Goal: Task Accomplishment & Management: Manage account settings

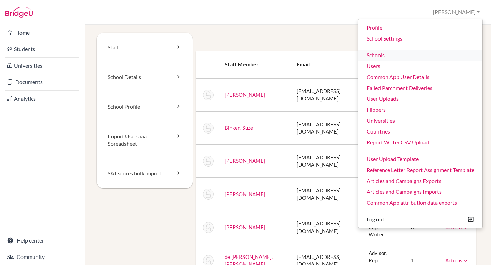
click at [385, 53] on link "Schools" at bounding box center [421, 55] width 124 height 11
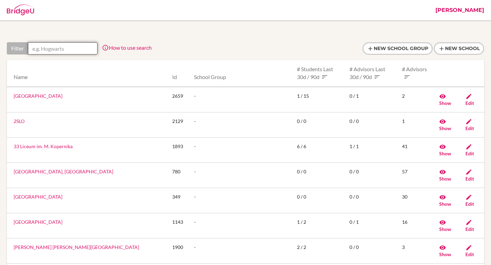
click at [67, 51] on input "text" at bounding box center [63, 48] width 70 height 12
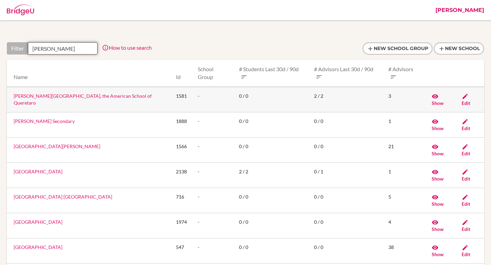
type input "john"
click at [81, 93] on link "John F Kennedy School, the American School of Queretaro" at bounding box center [83, 99] width 138 height 13
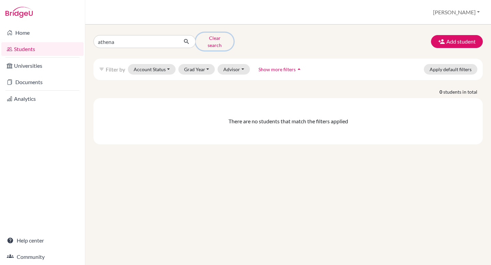
click at [207, 37] on button "Clear search" at bounding box center [215, 42] width 38 height 18
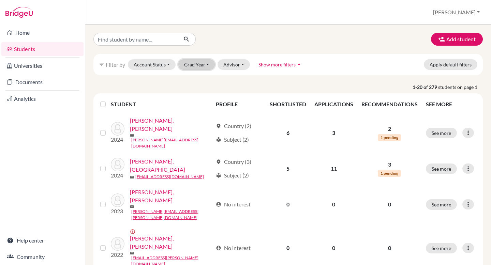
click at [202, 65] on button "Grad Year" at bounding box center [196, 64] width 37 height 11
click at [197, 77] on span "2025" at bounding box center [193, 79] width 12 height 8
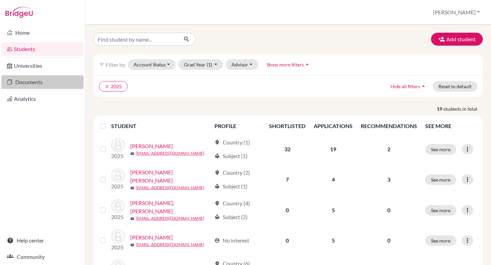
click at [56, 85] on link "Documents" at bounding box center [42, 82] width 82 height 14
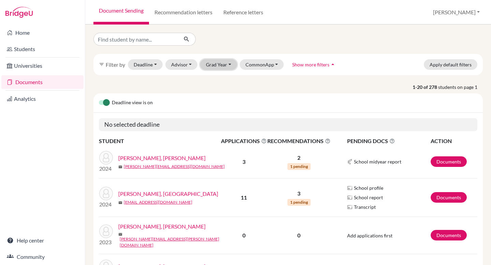
click at [216, 62] on button "Grad Year" at bounding box center [218, 64] width 37 height 11
click at [217, 89] on span "2025" at bounding box center [215, 90] width 12 height 8
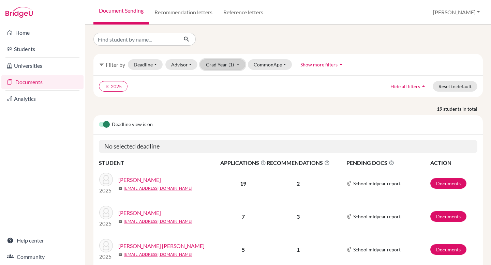
click at [220, 63] on button "Grad Year (1)" at bounding box center [222, 64] width 45 height 11
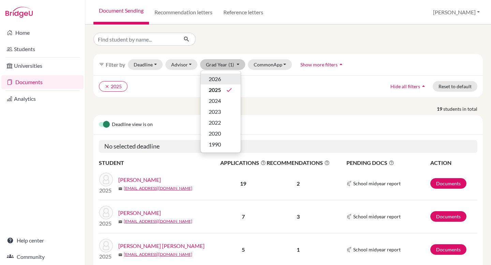
click at [214, 78] on span "2026" at bounding box center [215, 79] width 12 height 8
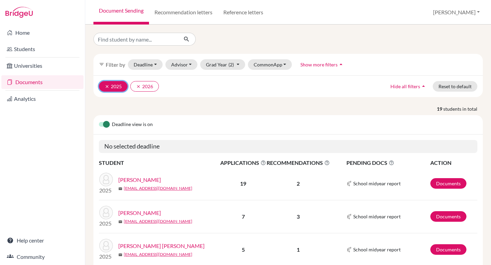
click at [105, 87] on icon "clear" at bounding box center [107, 86] width 5 height 5
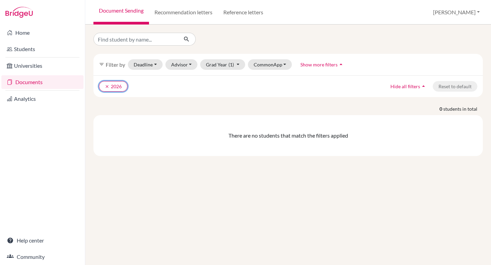
click at [105, 87] on icon "clear" at bounding box center [107, 86] width 5 height 5
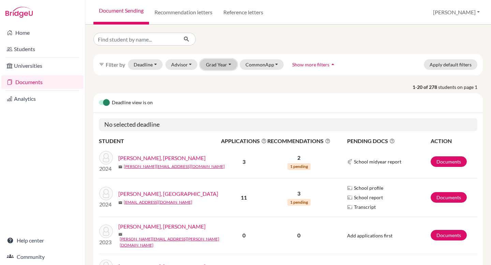
click at [215, 64] on button "Grad Year" at bounding box center [218, 64] width 37 height 11
click at [215, 87] on span "2025" at bounding box center [215, 90] width 12 height 8
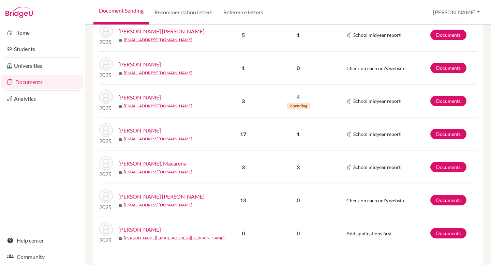
scroll to position [197, 0]
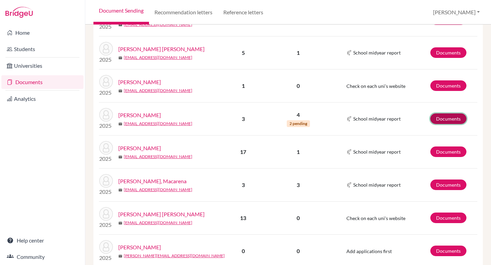
click at [444, 117] on link "Documents" at bounding box center [449, 119] width 36 height 11
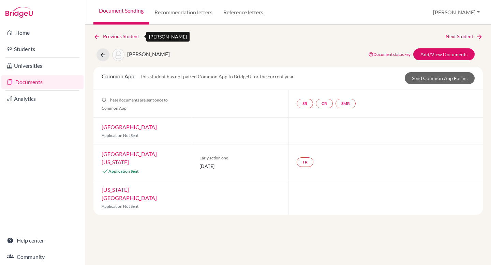
click at [96, 35] on icon at bounding box center [96, 36] width 7 height 7
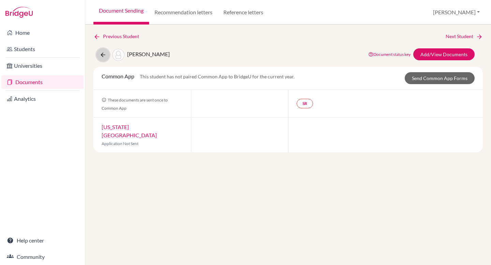
click at [99, 56] on button at bounding box center [103, 54] width 13 height 13
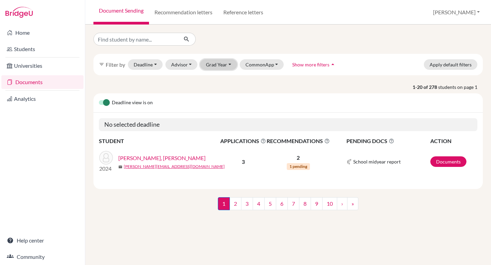
click at [225, 66] on button "Grad Year" at bounding box center [218, 64] width 37 height 11
click at [214, 91] on span "2025" at bounding box center [215, 90] width 12 height 8
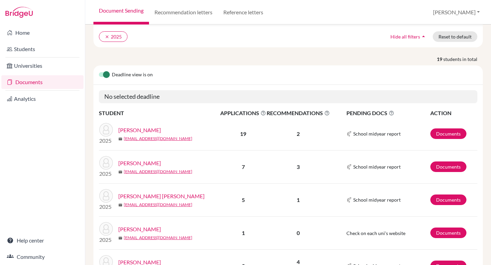
scroll to position [50, 0]
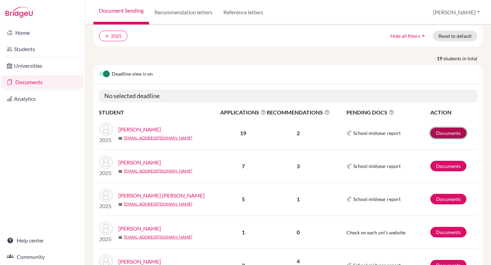
click at [449, 134] on link "Documents" at bounding box center [449, 133] width 36 height 11
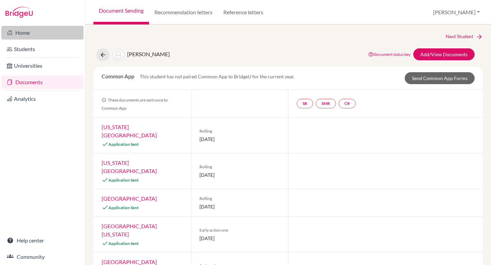
click at [23, 27] on link "Home" at bounding box center [42, 33] width 82 height 14
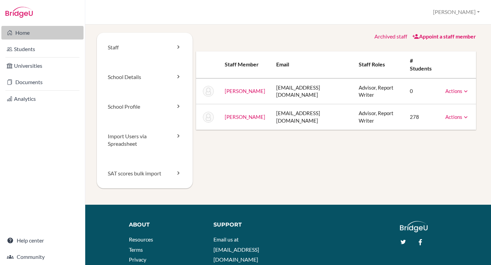
click at [37, 37] on link "Home" at bounding box center [42, 33] width 82 height 14
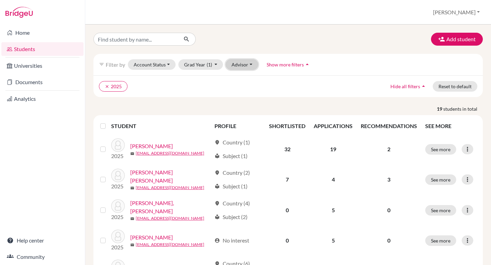
click at [240, 65] on button "Advisor" at bounding box center [242, 64] width 32 height 11
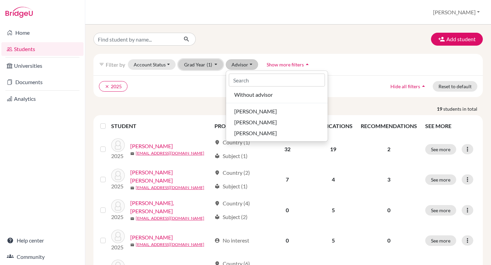
click at [212, 64] on button "Grad Year (1)" at bounding box center [200, 64] width 45 height 11
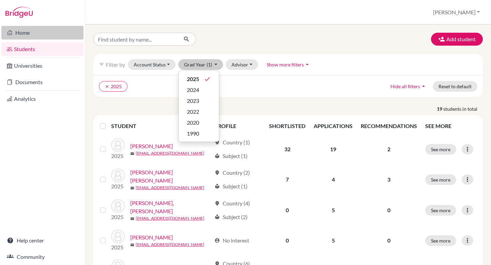
click at [46, 32] on link "Home" at bounding box center [42, 33] width 82 height 14
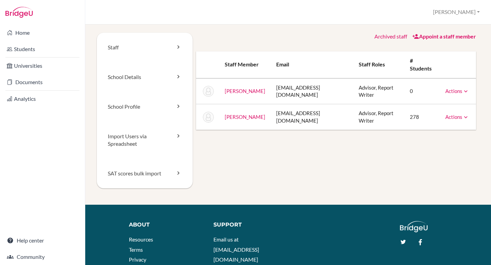
scroll to position [0, 0]
click at [30, 30] on link "Home" at bounding box center [42, 33] width 82 height 14
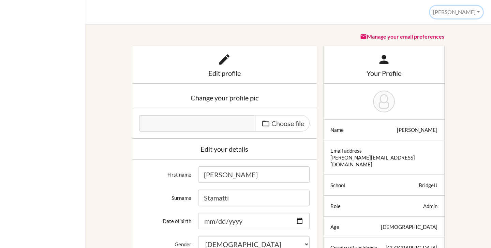
click at [471, 12] on button "[PERSON_NAME]" at bounding box center [456, 12] width 53 height 13
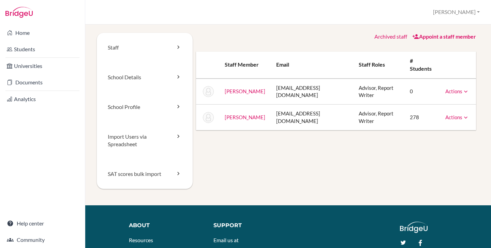
click at [467, 114] on icon at bounding box center [466, 117] width 7 height 7
click at [386, 147] on div "Staff School Details School Profile Import Users via Spreadsheet SAT scores bul…" at bounding box center [288, 119] width 383 height 172
click at [384, 37] on link "Archived staff" at bounding box center [391, 36] width 33 height 6
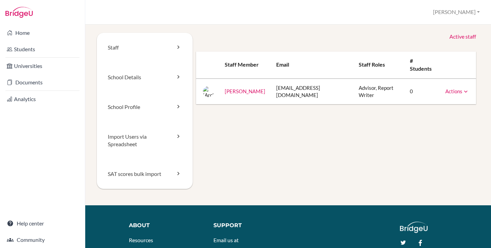
click at [459, 38] on link "Active staff" at bounding box center [463, 37] width 27 height 8
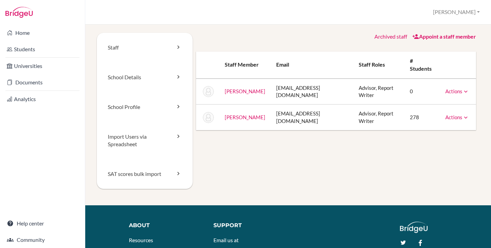
click at [463, 88] on icon at bounding box center [466, 91] width 7 height 7
click at [132, 139] on link "Import Users via Spreadsheet" at bounding box center [145, 141] width 96 height 38
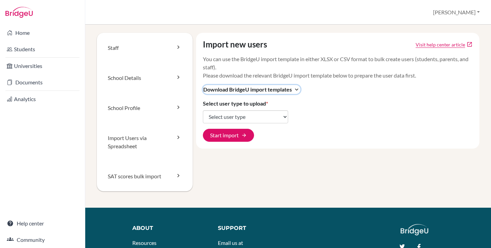
click at [297, 88] on icon "expand_more" at bounding box center [296, 89] width 7 height 7
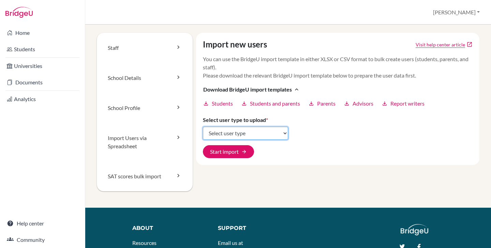
click at [264, 135] on select "Select user type Students Students and parents Parents Advisors Report writers" at bounding box center [245, 133] width 85 height 13
select select "students"
click at [203, 127] on select "Select user type Students Students and parents Parents Advisors Report writers" at bounding box center [245, 133] width 85 height 13
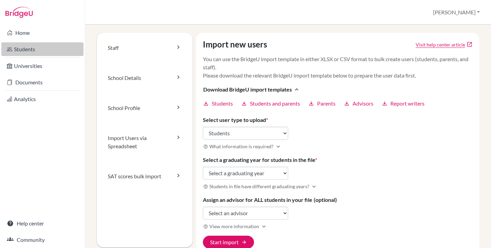
click at [26, 50] on link "Students" at bounding box center [42, 49] width 82 height 14
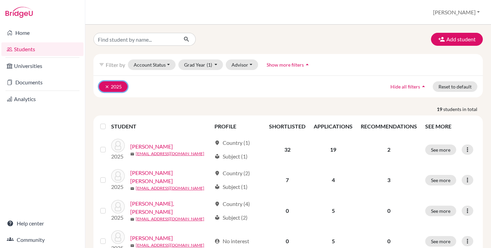
click at [103, 85] on button "clear 2025" at bounding box center [113, 86] width 29 height 11
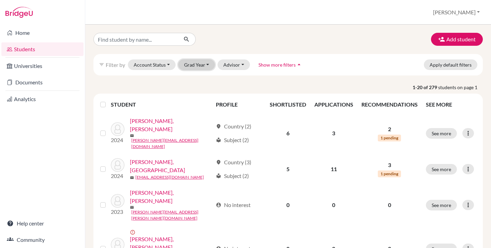
click at [202, 65] on button "Grad Year" at bounding box center [196, 64] width 37 height 11
click at [448, 41] on button "Add student" at bounding box center [457, 39] width 52 height 13
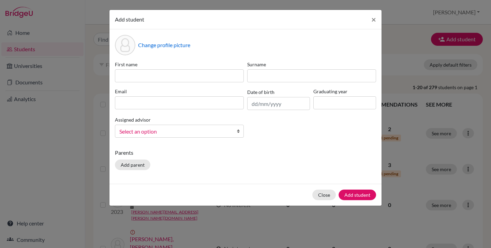
click at [226, 133] on span "Select an option" at bounding box center [174, 131] width 111 height 9
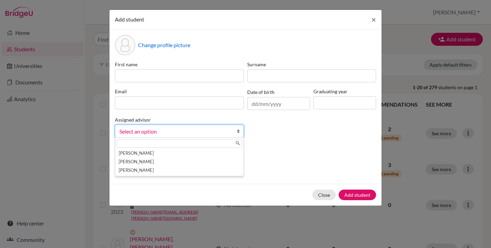
click at [328, 126] on div "First name Surname Email Date of birth Graduating year Assigned advisor Gonzále…" at bounding box center [245, 102] width 265 height 82
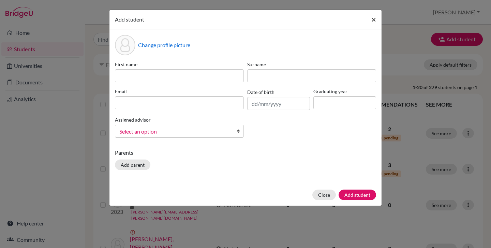
click at [375, 19] on span "×" at bounding box center [374, 19] width 5 height 10
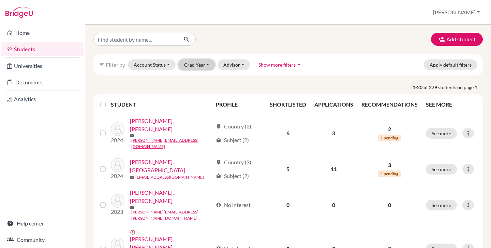
click at [195, 66] on button "Grad Year" at bounding box center [196, 64] width 37 height 11
click at [197, 79] on span "2025" at bounding box center [193, 79] width 12 height 8
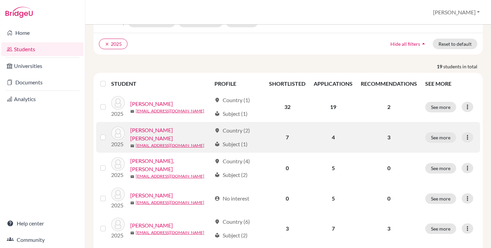
scroll to position [27, 0]
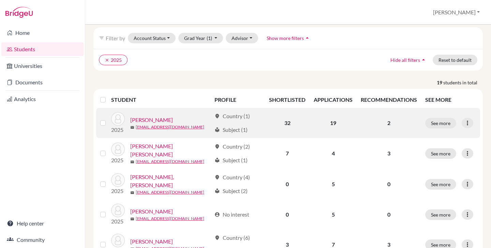
click at [142, 120] on link "Aydin, Banu" at bounding box center [151, 120] width 43 height 8
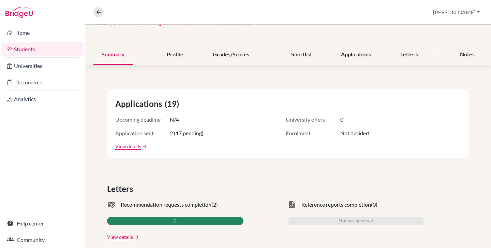
scroll to position [22, 0]
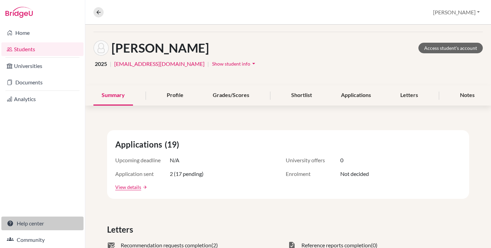
click at [33, 226] on link "Help center" at bounding box center [42, 223] width 82 height 14
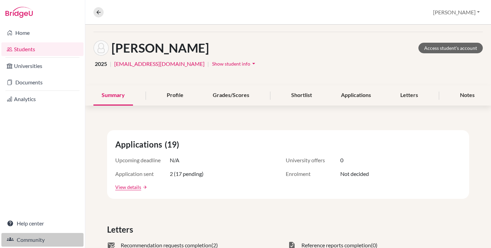
click at [36, 240] on link "Community" at bounding box center [42, 240] width 82 height 14
click at [466, 14] on button "[PERSON_NAME]" at bounding box center [456, 12] width 53 height 13
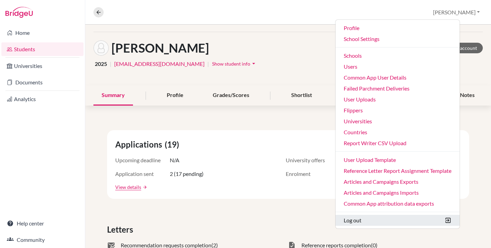
click at [389, 219] on button "Log out" at bounding box center [398, 220] width 124 height 11
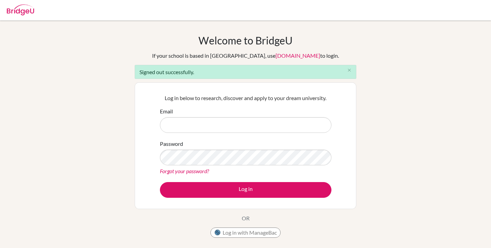
click at [222, 119] on input "Email" at bounding box center [246, 125] width 172 height 16
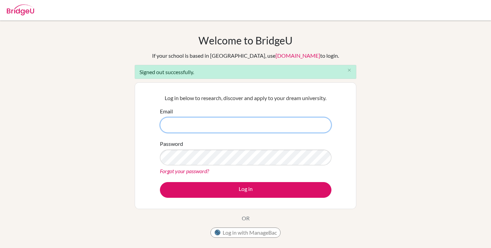
type input "federico.stamatti+student24@bridge-u.com"
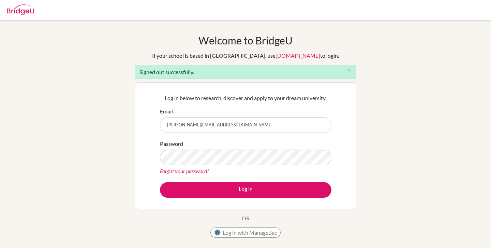
click at [190, 1] on div at bounding box center [245, 10] width 484 height 20
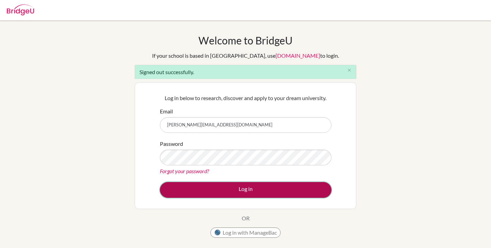
click at [249, 188] on button "Log in" at bounding box center [246, 190] width 172 height 16
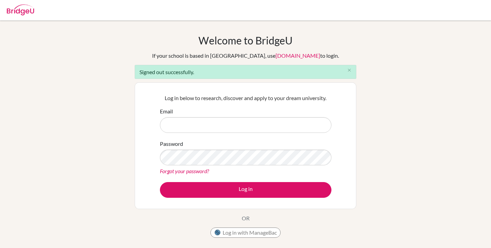
type input "[PERSON_NAME][EMAIL_ADDRESS][DOMAIN_NAME]"
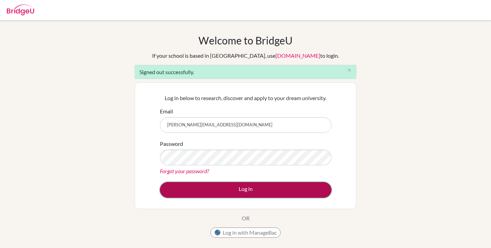
click at [266, 190] on button "Log in" at bounding box center [246, 190] width 172 height 16
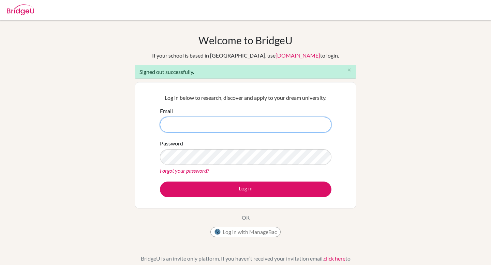
click at [187, 124] on input "Email" at bounding box center [246, 125] width 172 height 16
click at [207, 125] on input "[PERSON_NAME][EMAIL_ADDRESS][DOMAIN_NAME]" at bounding box center [246, 125] width 172 height 16
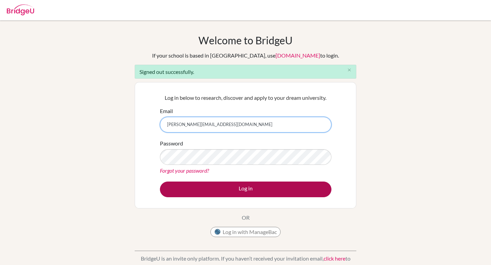
type input "federico.stamatti+advisor@bridge-u.com"
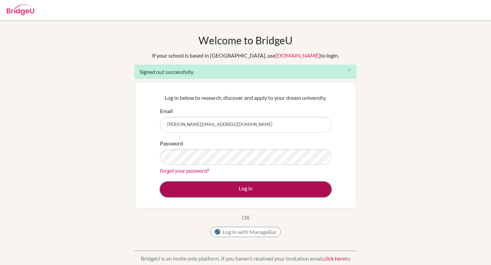
click at [241, 187] on button "Log in" at bounding box center [246, 190] width 172 height 16
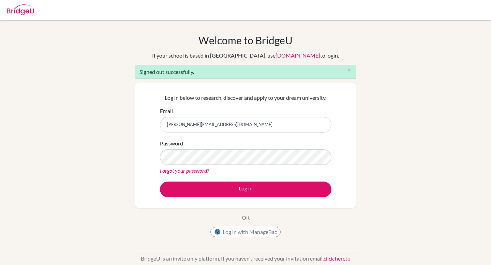
click at [205, 127] on input "[PERSON_NAME][EMAIL_ADDRESS][DOMAIN_NAME]" at bounding box center [246, 125] width 172 height 16
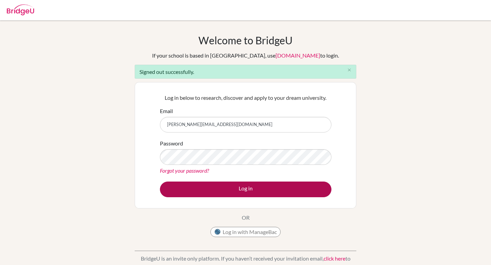
type input "[PERSON_NAME][EMAIL_ADDRESS][DOMAIN_NAME]"
click at [254, 186] on button "Log in" at bounding box center [246, 190] width 172 height 16
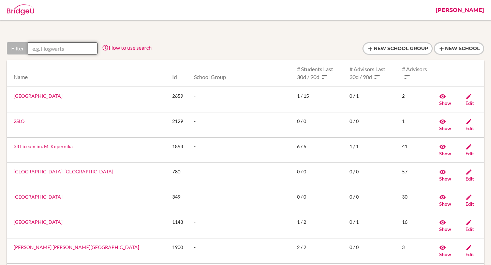
click at [62, 44] on input "text" at bounding box center [63, 48] width 70 height 12
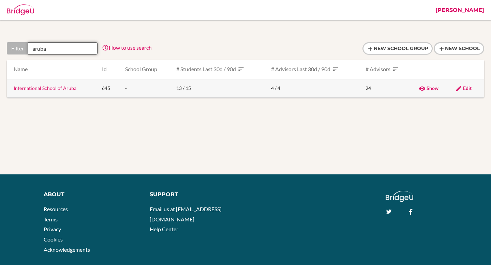
type input "aruba"
click at [471, 89] on span "Edit" at bounding box center [467, 88] width 9 height 6
click at [44, 86] on link "International School of Aruba" at bounding box center [45, 88] width 63 height 6
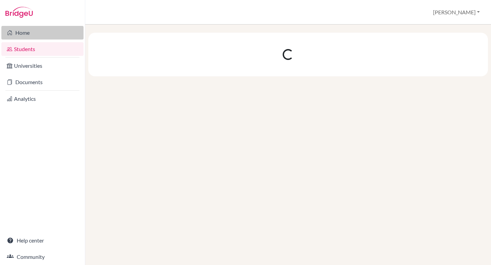
click at [49, 37] on link "Home" at bounding box center [42, 33] width 82 height 14
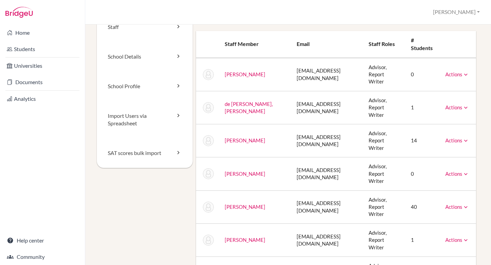
scroll to position [14, 0]
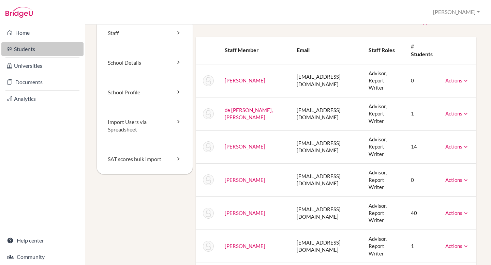
click at [33, 46] on link "Students" at bounding box center [42, 49] width 82 height 14
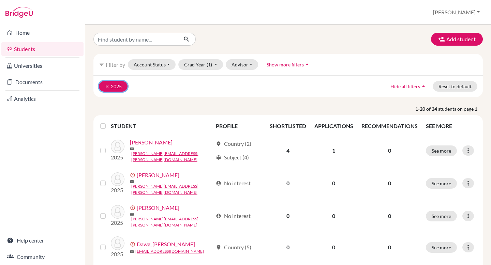
click at [107, 88] on icon "clear" at bounding box center [107, 86] width 5 height 5
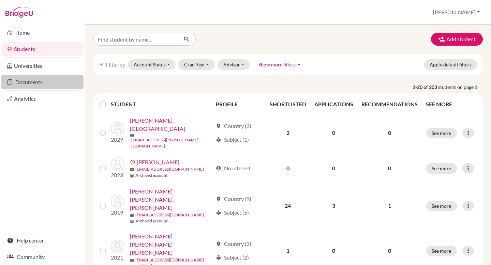
click at [39, 88] on link "Documents" at bounding box center [42, 82] width 82 height 14
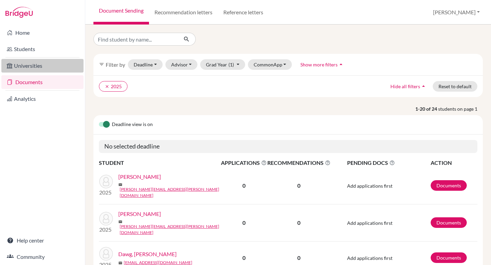
click at [39, 68] on link "Universities" at bounding box center [42, 66] width 82 height 14
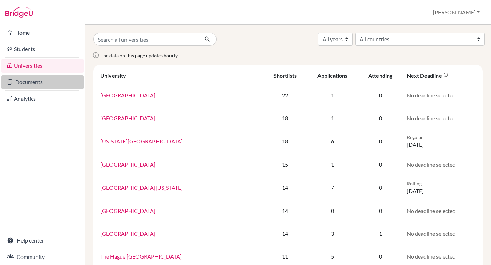
click at [35, 82] on link "Documents" at bounding box center [42, 82] width 82 height 14
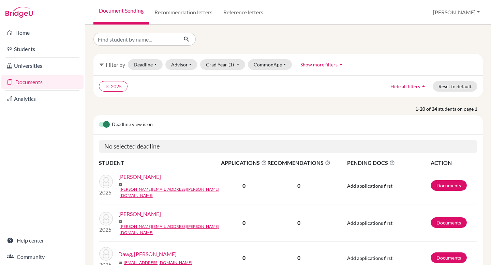
click at [160, 15] on link "Recommendation letters" at bounding box center [183, 12] width 69 height 25
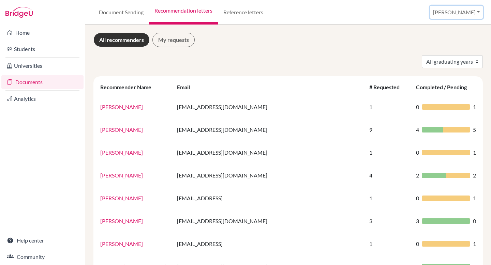
click at [467, 14] on button "[PERSON_NAME]" at bounding box center [456, 12] width 53 height 13
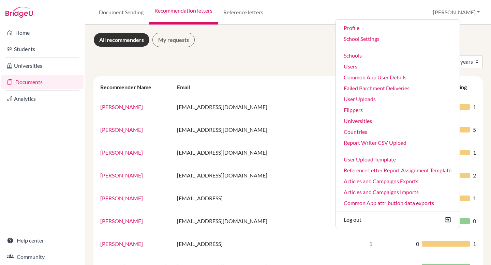
click at [247, 44] on div "All recommenders My requests" at bounding box center [288, 40] width 390 height 14
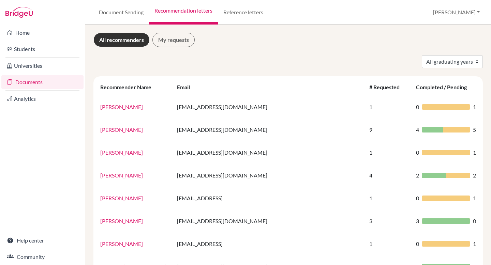
scroll to position [78, 0]
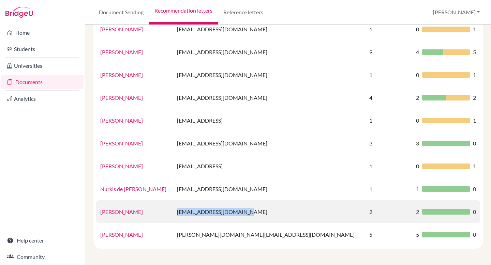
drag, startPoint x: 206, startPoint y: 211, endPoint x: 277, endPoint y: 211, distance: 71.3
click at [277, 211] on td "[EMAIL_ADDRESS][DOMAIN_NAME]" at bounding box center [269, 212] width 192 height 23
copy td "[EMAIL_ADDRESS][DOMAIN_NAME]"
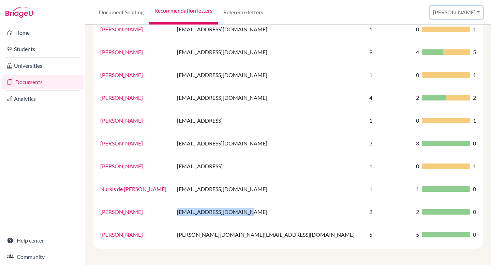
click at [464, 17] on button "[PERSON_NAME]" at bounding box center [456, 12] width 53 height 13
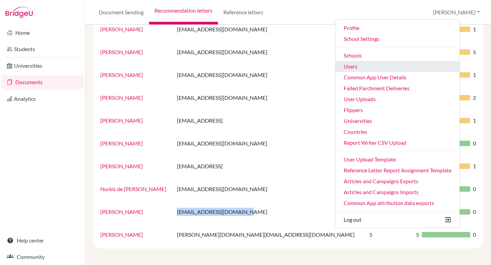
click at [400, 65] on link "Users" at bounding box center [398, 66] width 124 height 11
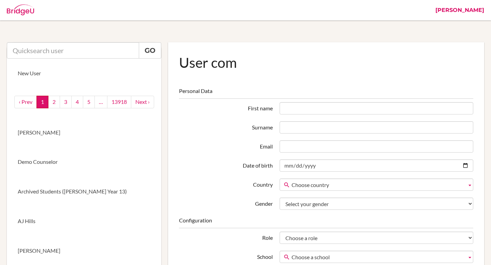
click at [63, 48] on input "text" at bounding box center [73, 50] width 132 height 16
paste input "rmirchandani@isaruba.com"
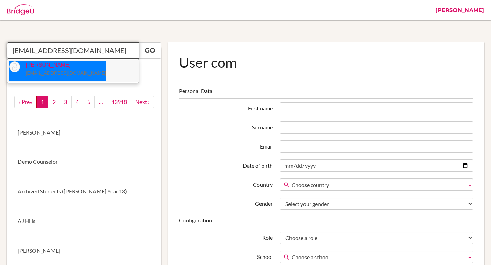
click at [109, 69] on li "Rakhee Mirchandani rmirchandani@isaruba.com" at bounding box center [73, 70] width 132 height 21
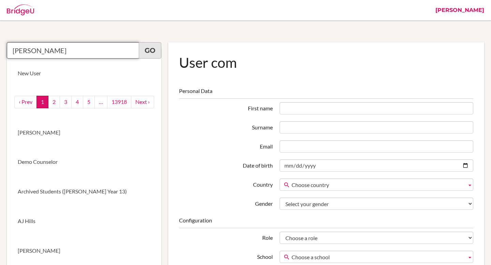
type input "Rakhee Mirchandani"
click at [157, 50] on link "Go" at bounding box center [150, 50] width 23 height 16
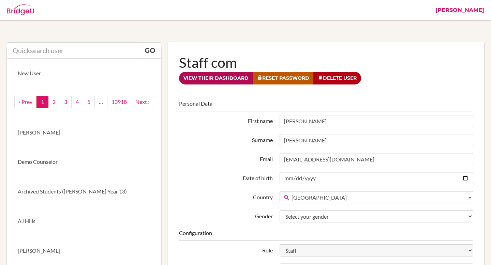
click at [223, 78] on link "View their dashboard" at bounding box center [216, 78] width 74 height 13
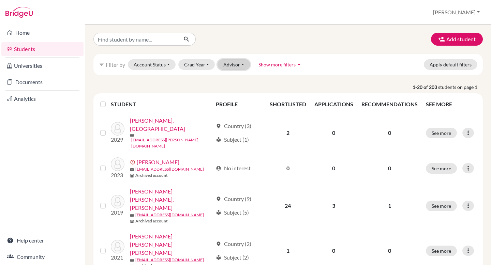
click at [224, 61] on button "Advisor" at bounding box center [234, 64] width 32 height 11
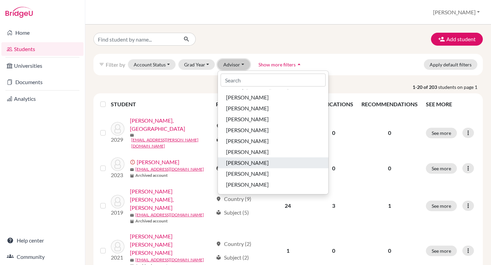
scroll to position [100, 0]
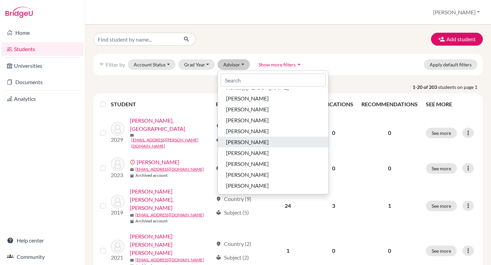
click at [255, 144] on span "Mirchandani, Rakhee" at bounding box center [247, 142] width 43 height 8
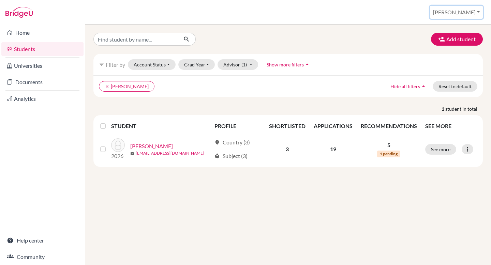
click at [474, 12] on button "[PERSON_NAME]" at bounding box center [456, 12] width 53 height 13
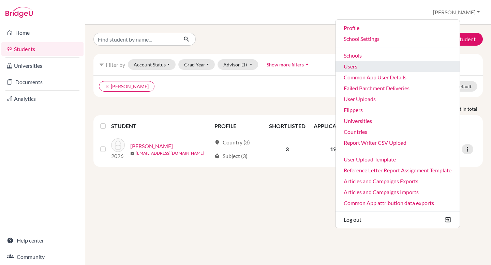
click at [392, 68] on link "Users" at bounding box center [398, 66] width 124 height 11
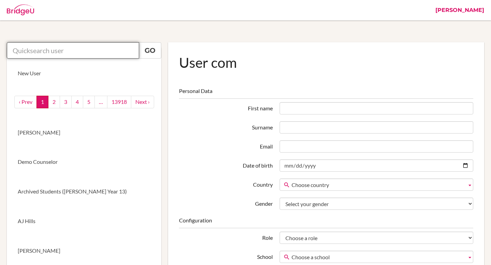
click at [71, 53] on input "text" at bounding box center [73, 50] width 132 height 16
paste input "[EMAIL_ADDRESS][DOMAIN_NAME]"
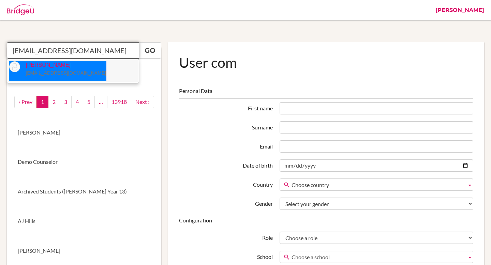
click at [101, 67] on li "[PERSON_NAME] [EMAIL_ADDRESS][DOMAIN_NAME]" at bounding box center [73, 70] width 132 height 21
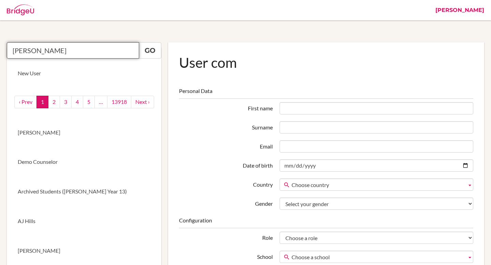
click at [137, 56] on input "[PERSON_NAME]" at bounding box center [73, 50] width 132 height 16
type input "[PERSON_NAME]"
click at [151, 54] on link "Go" at bounding box center [150, 50] width 23 height 16
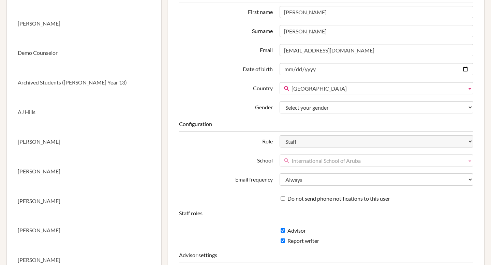
scroll to position [8, 0]
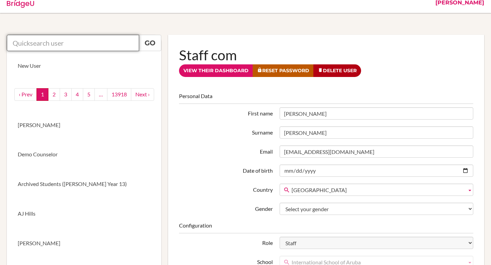
click at [89, 45] on input "text" at bounding box center [73, 43] width 132 height 16
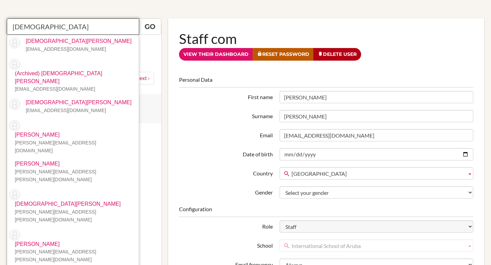
scroll to position [27, 0]
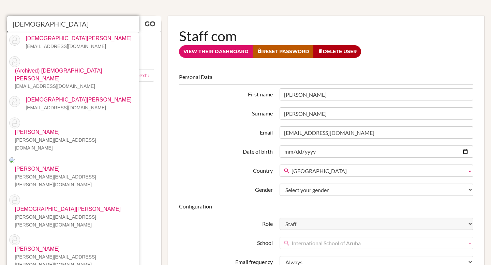
type input "kristen"
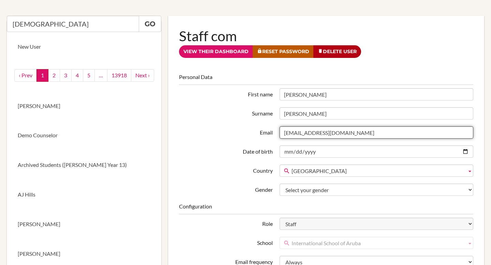
drag, startPoint x: 356, startPoint y: 133, endPoint x: 316, endPoint y: 132, distance: 40.3
click at [316, 132] on input "rmirchandani@isaruba.com" at bounding box center [377, 133] width 194 height 12
type input "rmirchandani@isaruba.com"
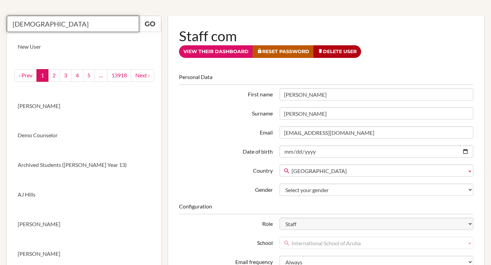
click at [52, 25] on input "kristen" at bounding box center [73, 24] width 132 height 16
paste input "@isaruba.com"
click at [39, 26] on input "@isaruba.com" at bounding box center [73, 24] width 132 height 16
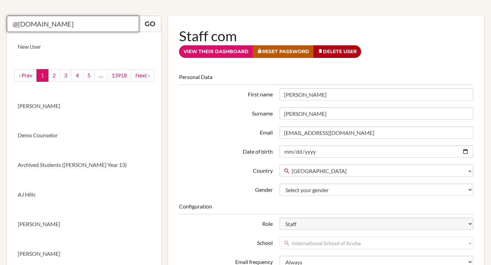
click at [39, 26] on input "@isaruba.com" at bounding box center [73, 24] width 132 height 16
paste input "krosenfield"
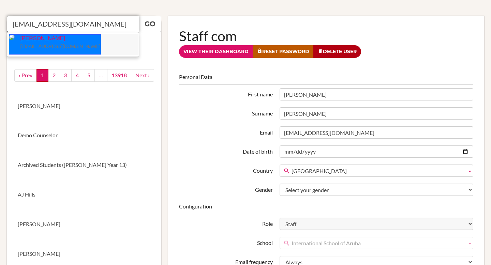
click at [59, 40] on p "Kristen Rosenfield krosenfield@isaruba.com" at bounding box center [58, 43] width 86 height 16
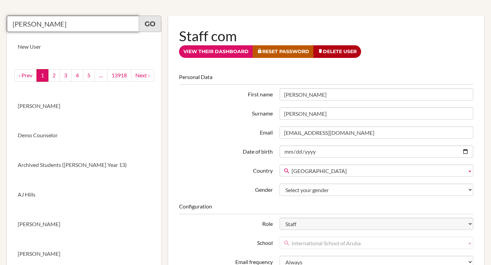
type input "Kristen Rosenfield"
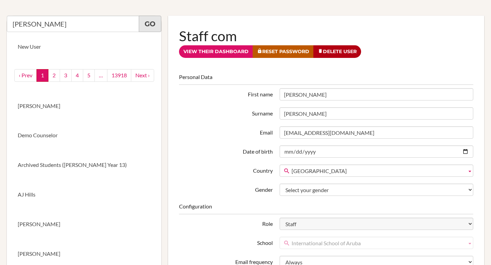
click at [155, 23] on link "Go" at bounding box center [150, 24] width 23 height 16
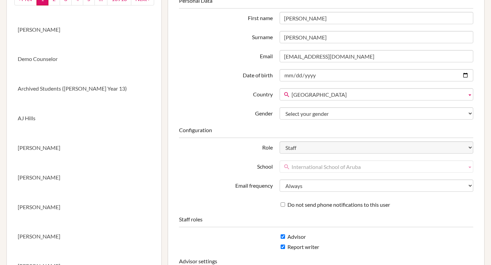
scroll to position [103, 0]
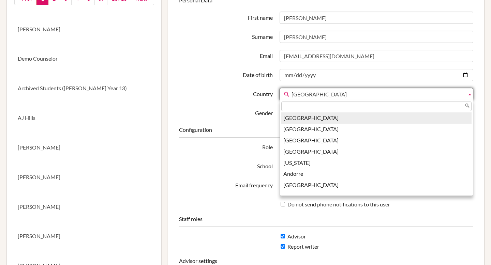
click at [377, 93] on span "[GEOGRAPHIC_DATA]" at bounding box center [378, 94] width 173 height 12
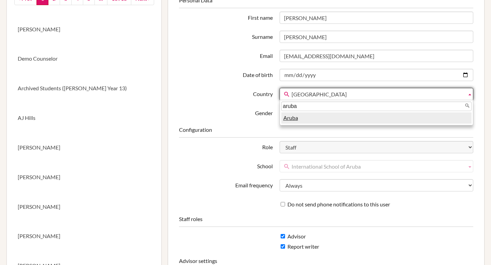
type input "aruba"
click at [370, 115] on li "Aruba" at bounding box center [376, 118] width 190 height 11
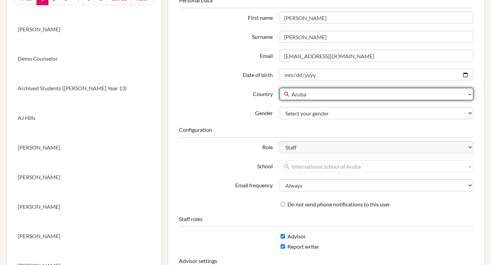
click at [232, 104] on fieldset "Personal Data First name Rakhee Surname Mirchandani Email rmirchandani@isaruba.…" at bounding box center [326, 58] width 294 height 123
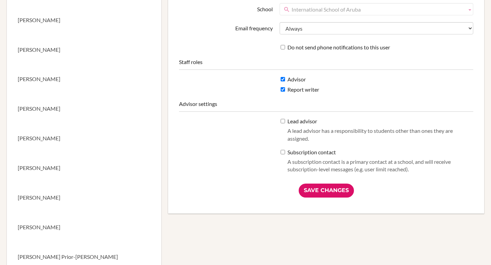
scroll to position [279, 0]
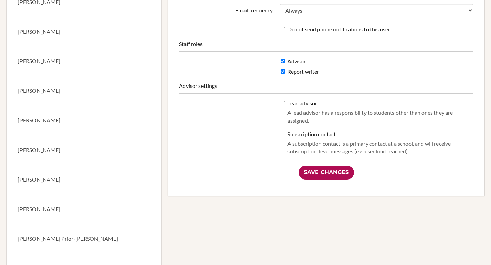
click at [336, 169] on input "Save Changes" at bounding box center [326, 173] width 55 height 14
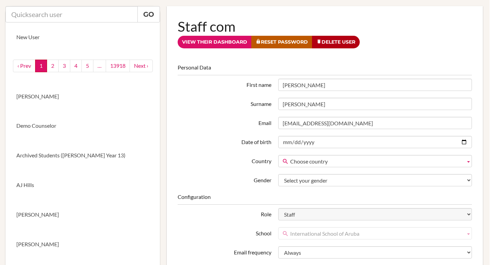
scroll to position [0, 1]
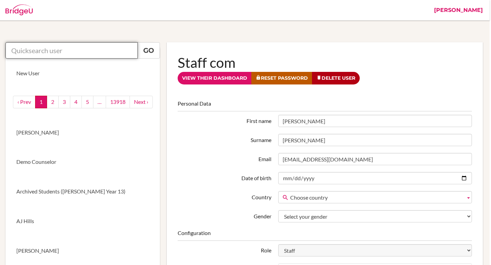
click at [59, 48] on input "text" at bounding box center [71, 50] width 132 height 16
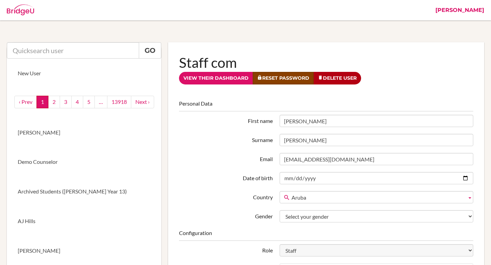
click at [289, 79] on link "Reset Password" at bounding box center [283, 78] width 61 height 13
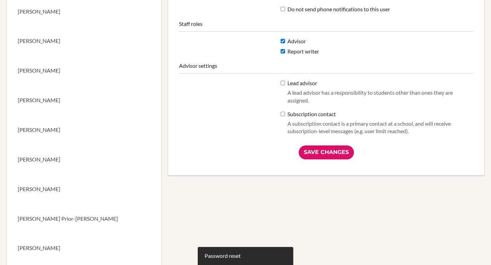
scroll to position [410, 0]
